Goal: Task Accomplishment & Management: Use online tool/utility

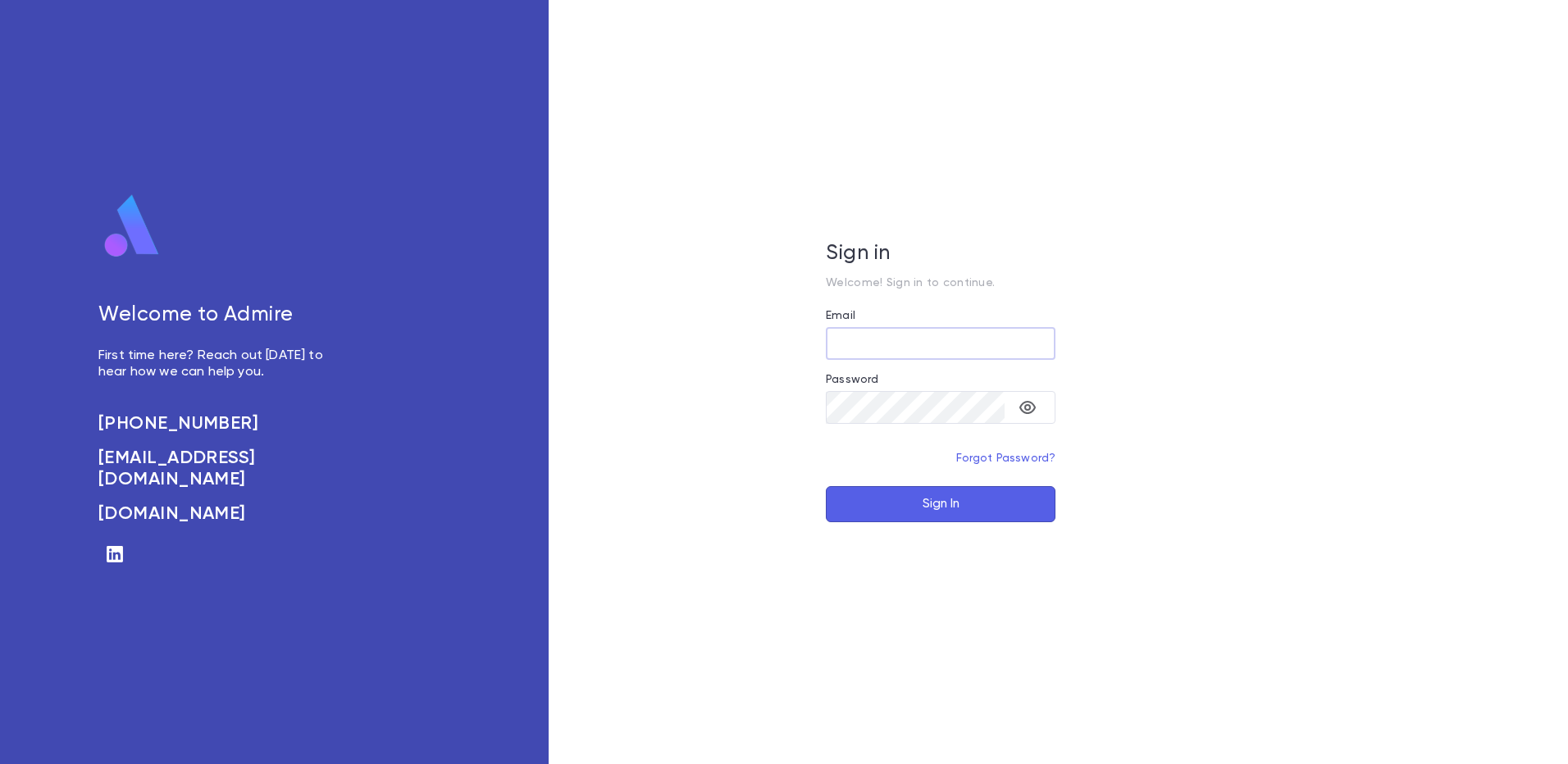
type input "**********"
click at [958, 515] on button "Sign In" at bounding box center [941, 504] width 230 height 36
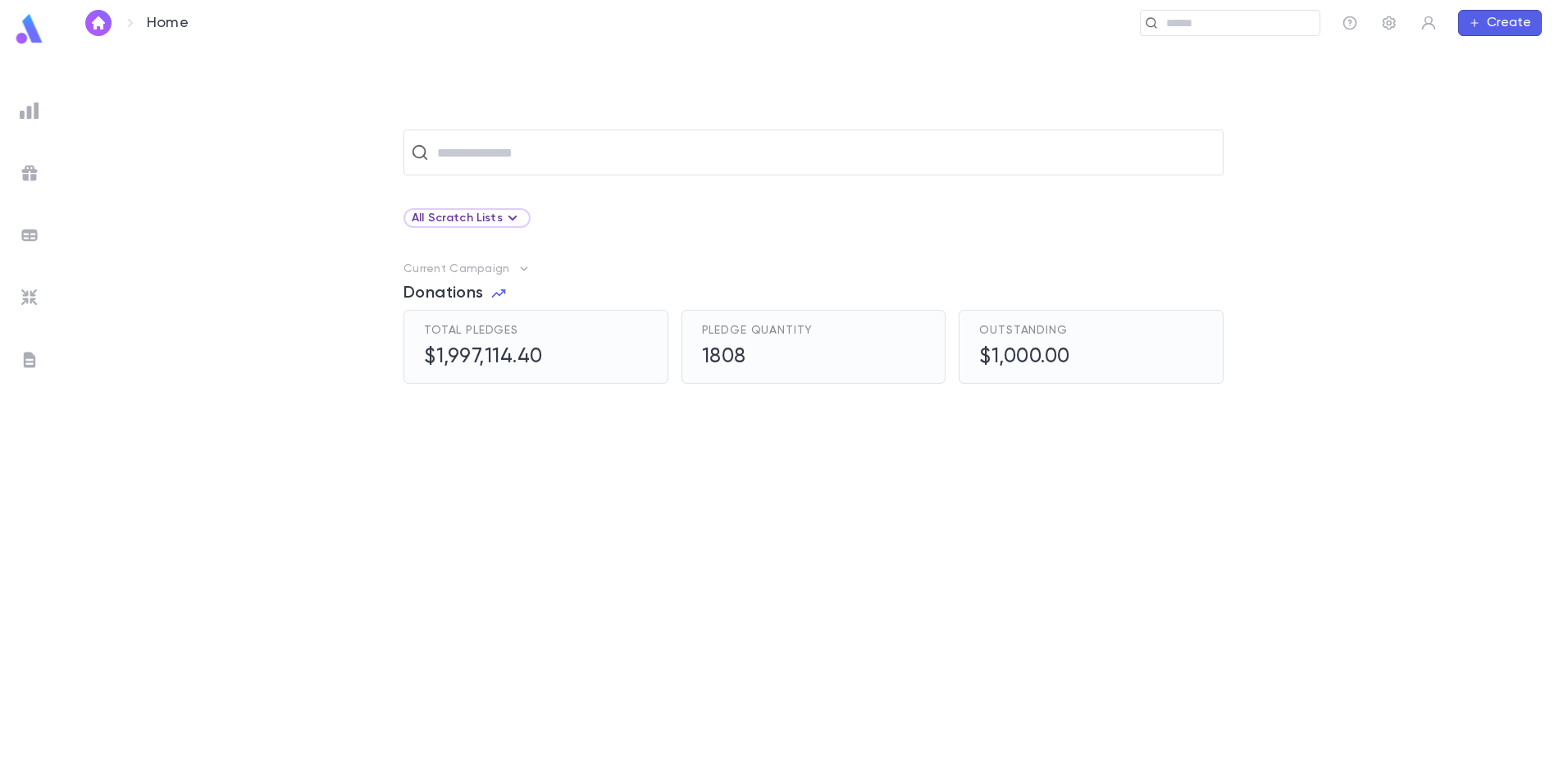
click at [40, 223] on div at bounding box center [30, 236] width 30 height 30
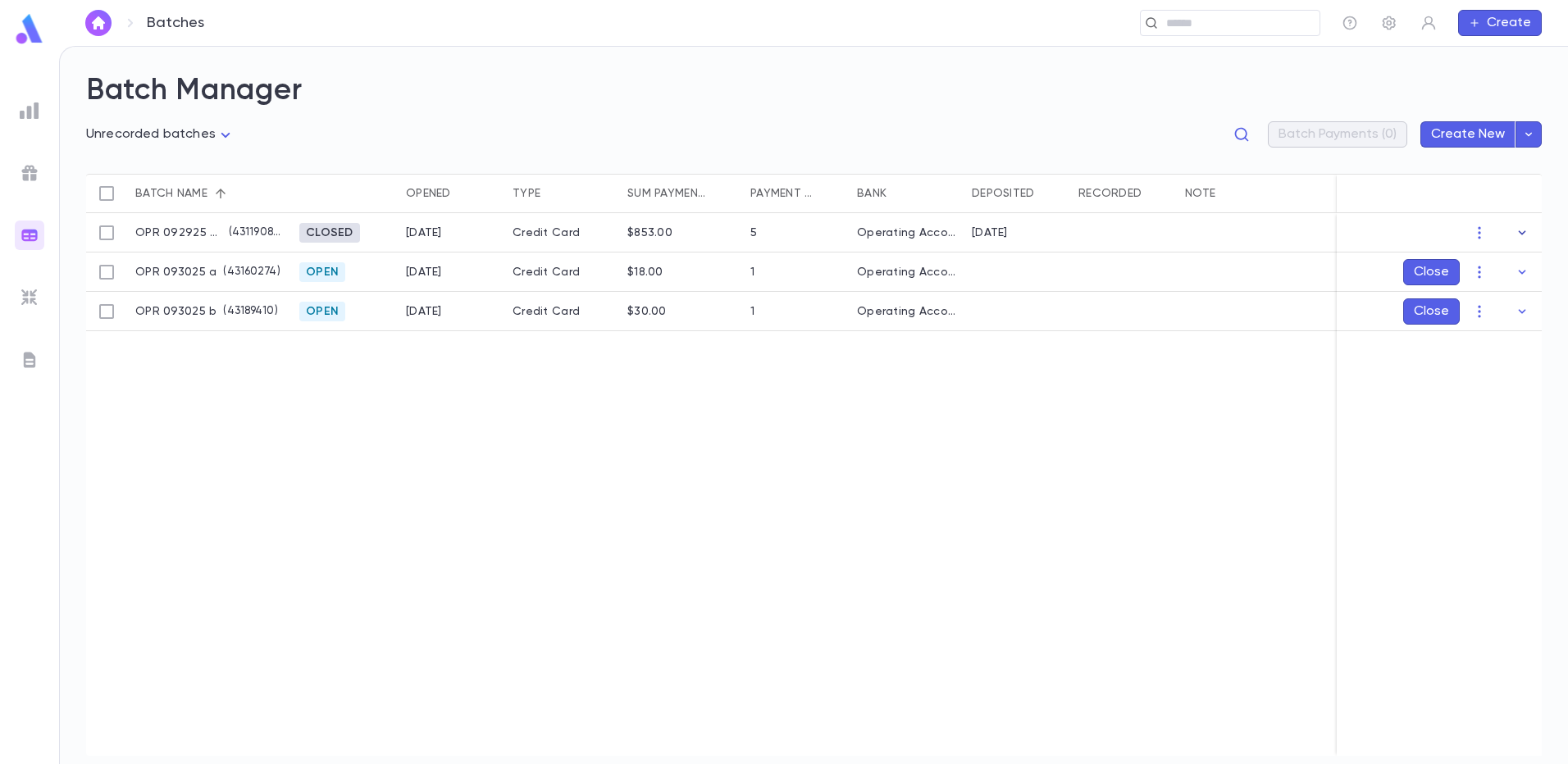
click at [1514, 242] on button "button" at bounding box center [1521, 233] width 26 height 26
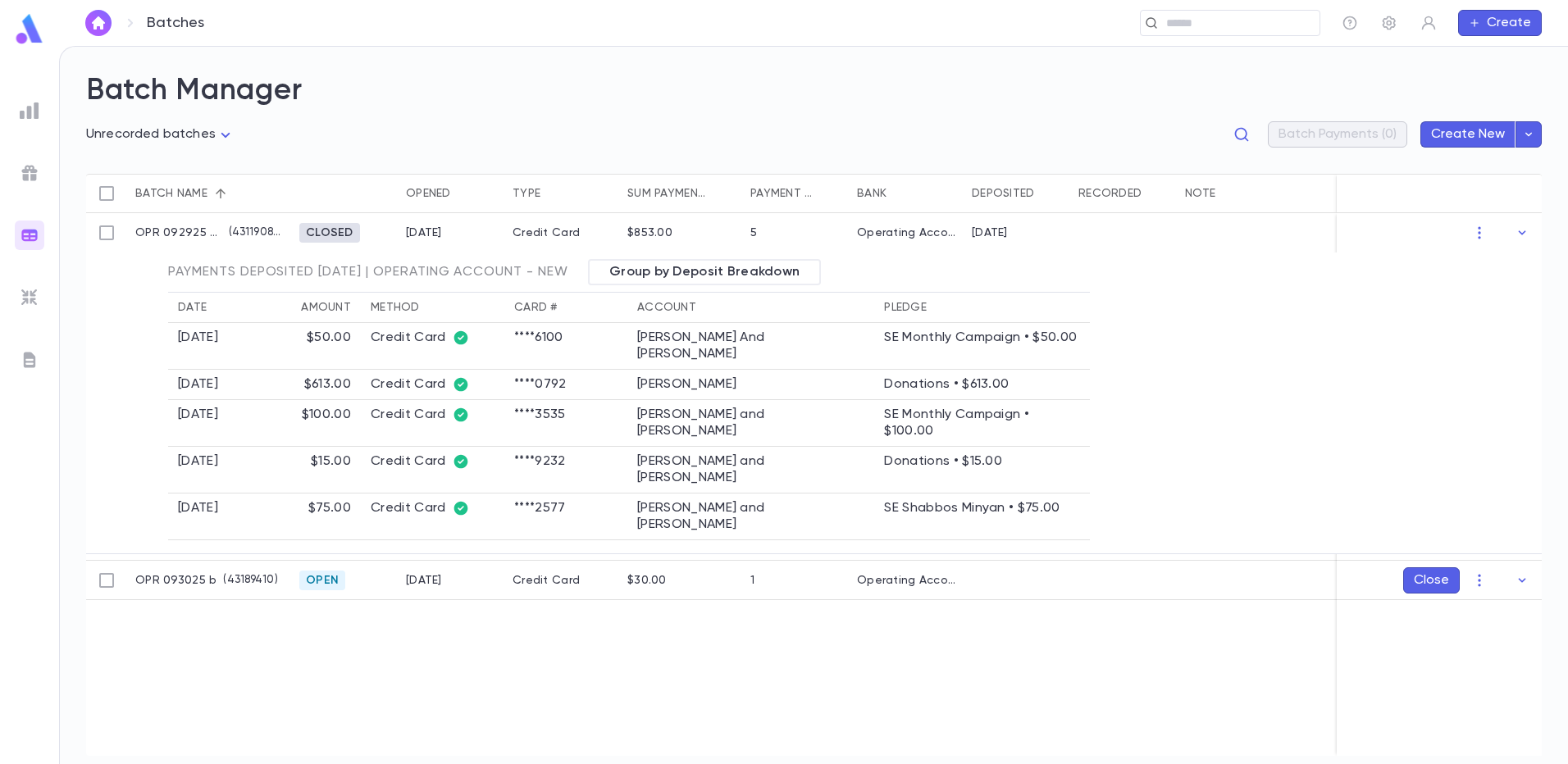
click at [1521, 534] on icon "button" at bounding box center [1521, 541] width 16 height 16
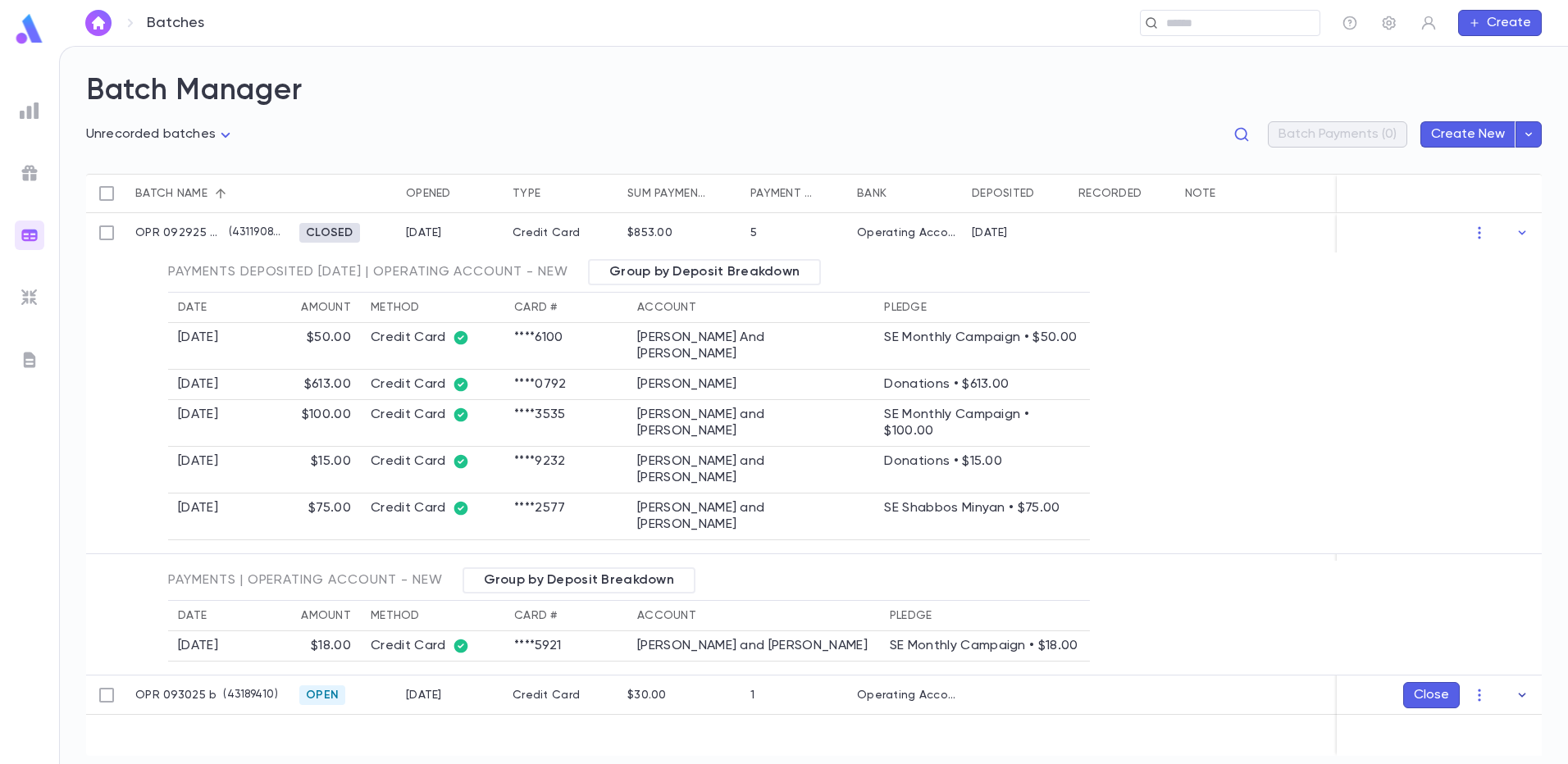
click at [1531, 696] on button "button" at bounding box center [1521, 695] width 26 height 26
